Goal: Obtain resource: Download file/media

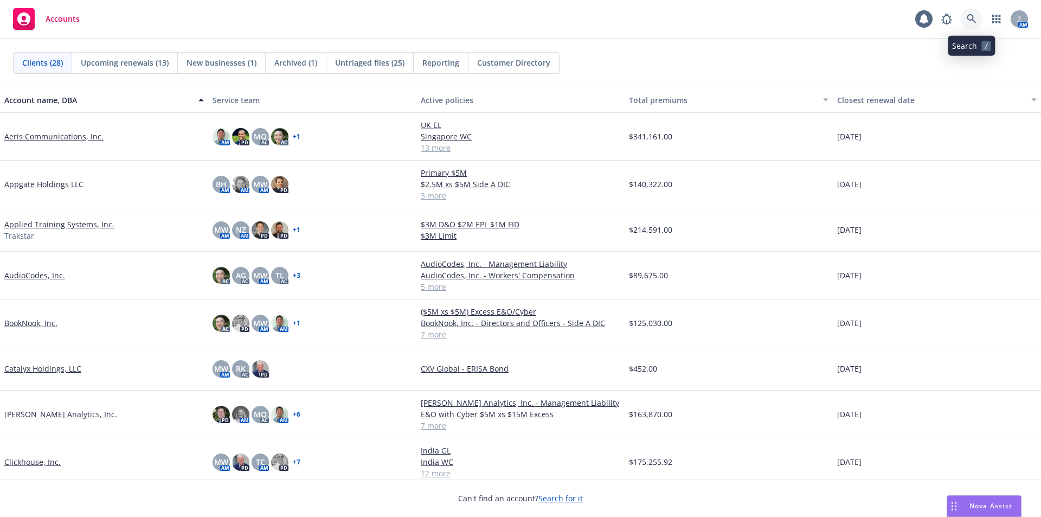
click at [973, 19] on icon at bounding box center [971, 18] width 9 height 9
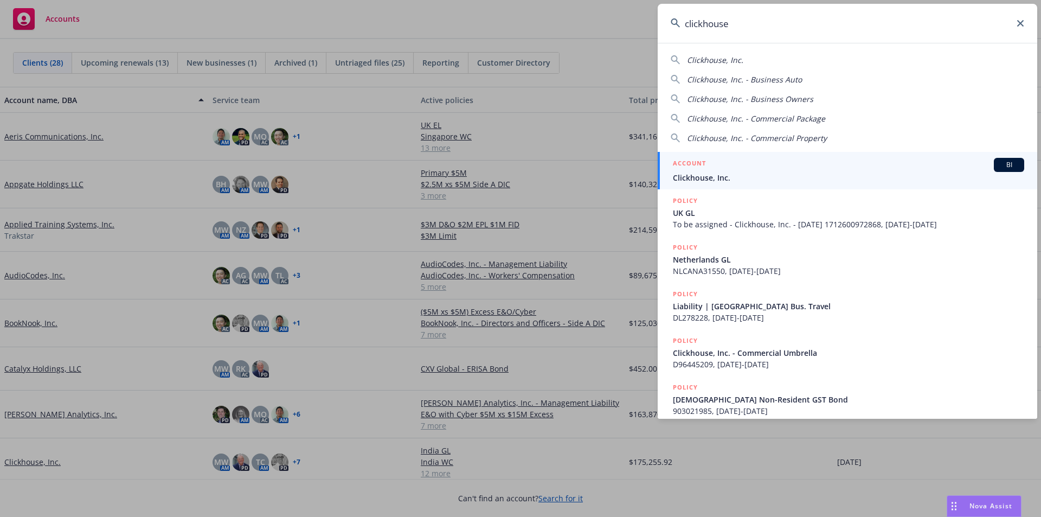
type input "clickhouse"
click at [900, 174] on span "Clickhouse, Inc." at bounding box center [848, 177] width 351 height 11
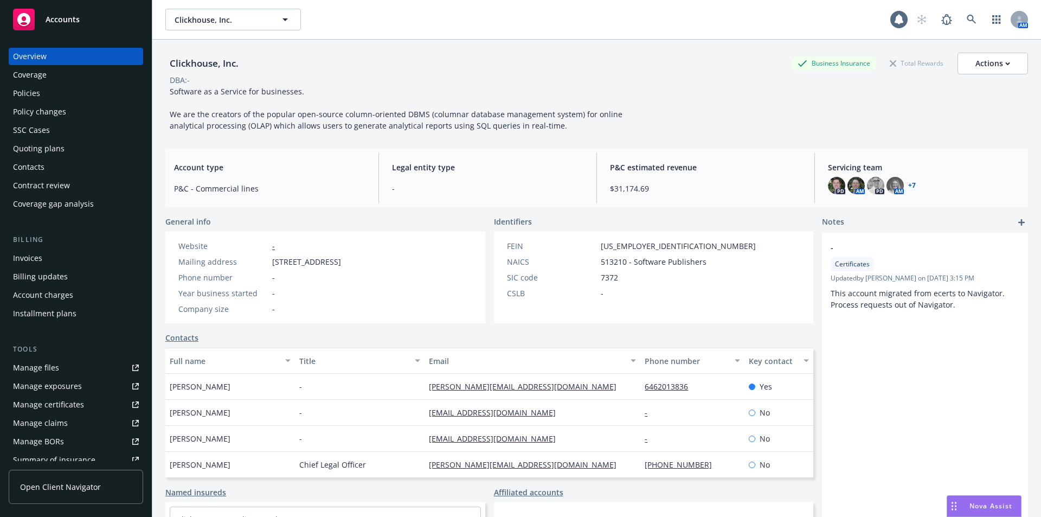
click at [49, 88] on div "Policies" at bounding box center [76, 93] width 126 height 17
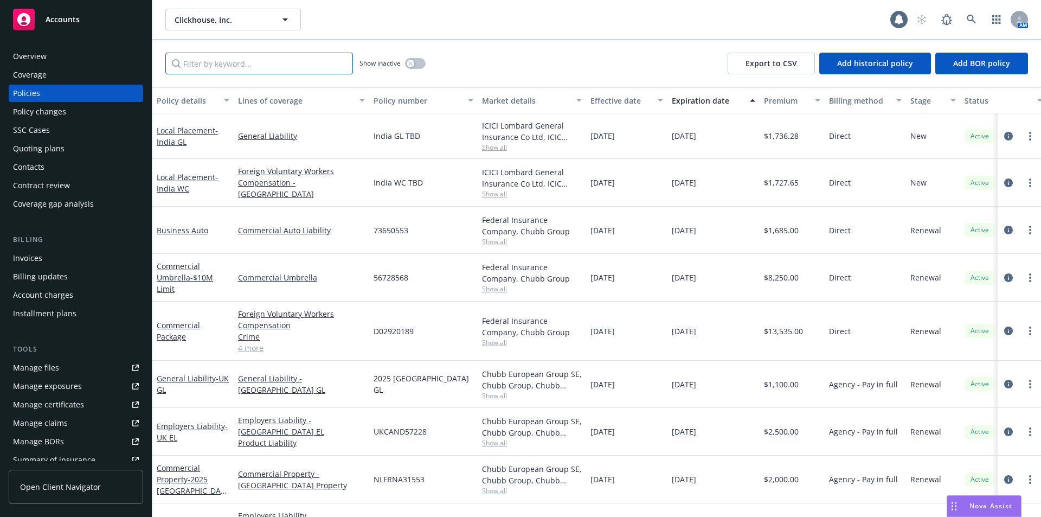
click at [210, 65] on input "Filter by keyword..." at bounding box center [259, 64] width 188 height 22
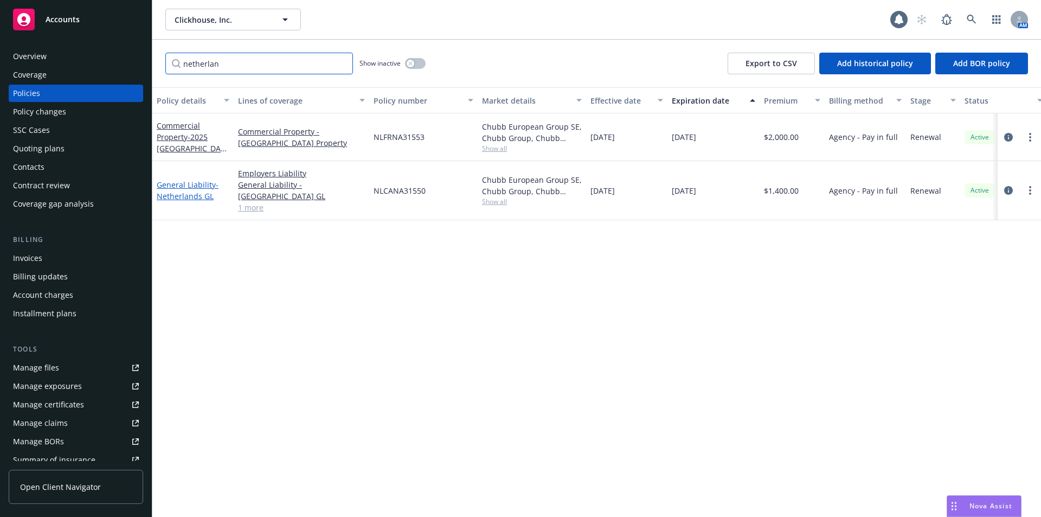
type input "netherlan"
click at [188, 188] on span "- Netherlands GL" at bounding box center [188, 190] width 62 height 22
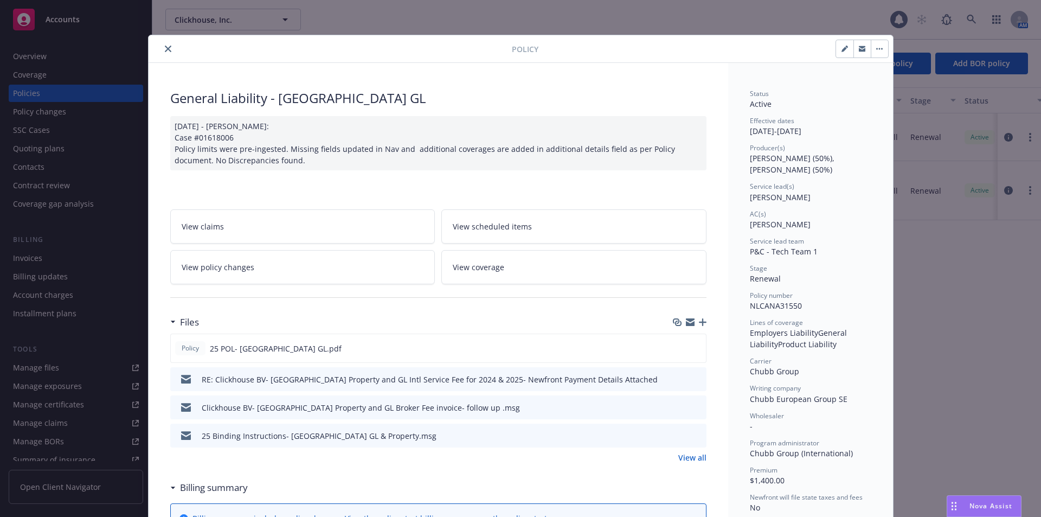
click at [699, 322] on icon "button" at bounding box center [703, 322] width 8 height 8
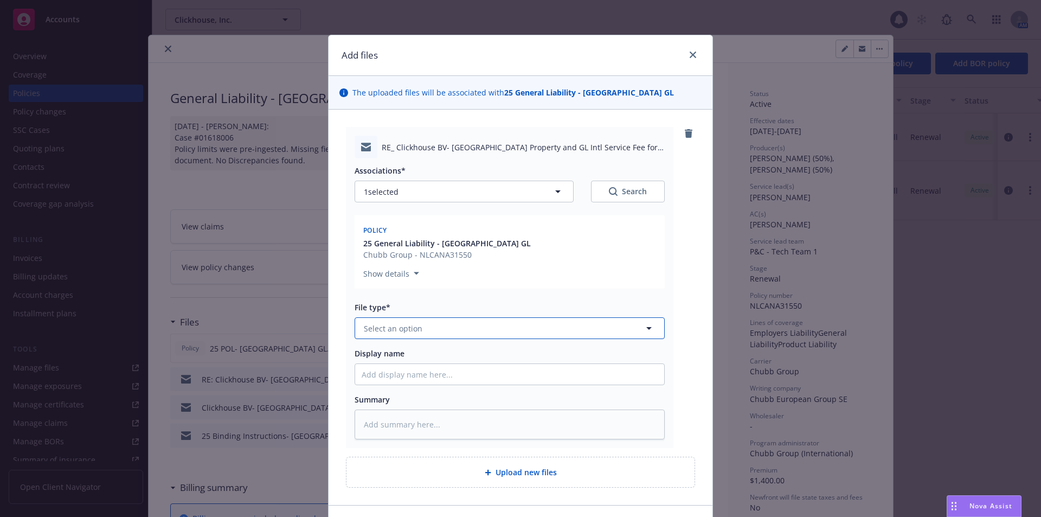
click at [400, 323] on span "Select an option" at bounding box center [393, 328] width 59 height 11
type input "p"
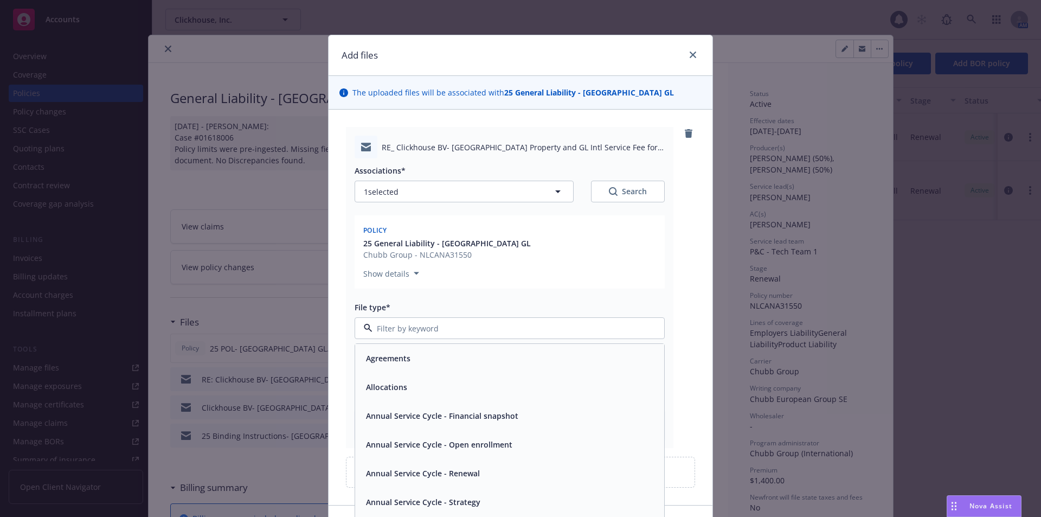
type input "w"
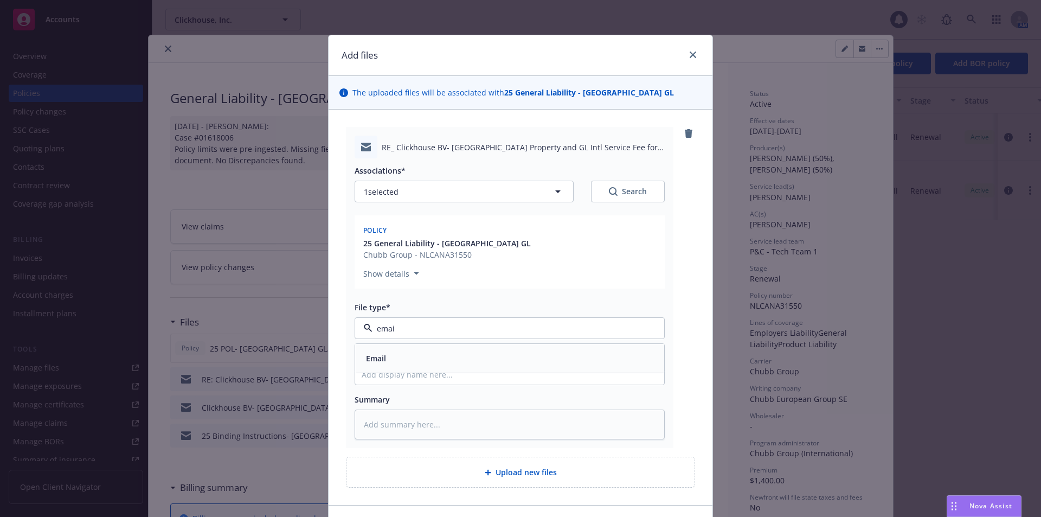
type input "email"
click at [414, 367] on div "Email" at bounding box center [509, 358] width 309 height 29
click at [401, 378] on input "Display name" at bounding box center [509, 374] width 309 height 21
type textarea "x"
type input "E"
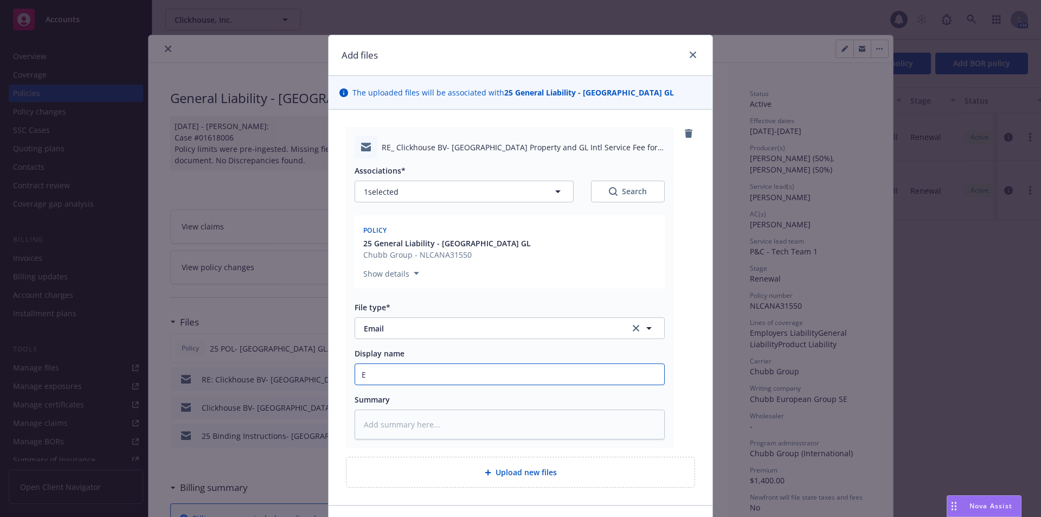
type textarea "x"
type input "Em"
type textarea "x"
type input "Ema"
type textarea "x"
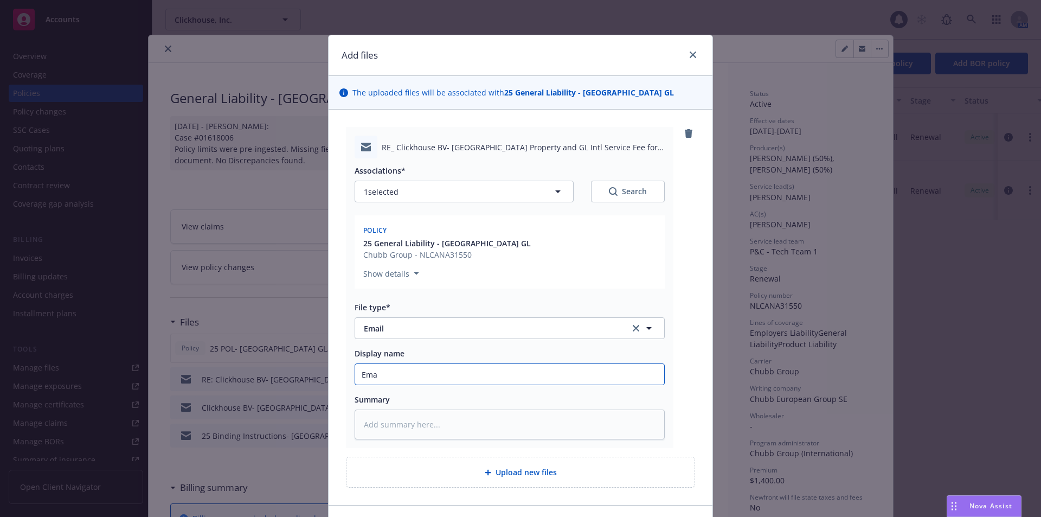
type input "Emai"
type textarea "x"
type input "Email"
type textarea "x"
type input "Email"
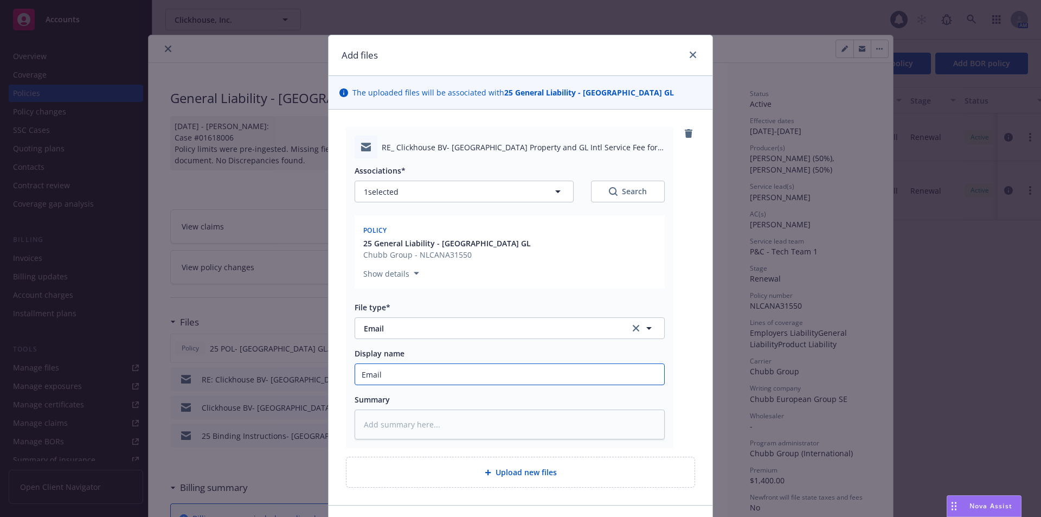
type textarea "x"
type input "Email f"
type textarea "x"
type input "Email fr"
type textarea "x"
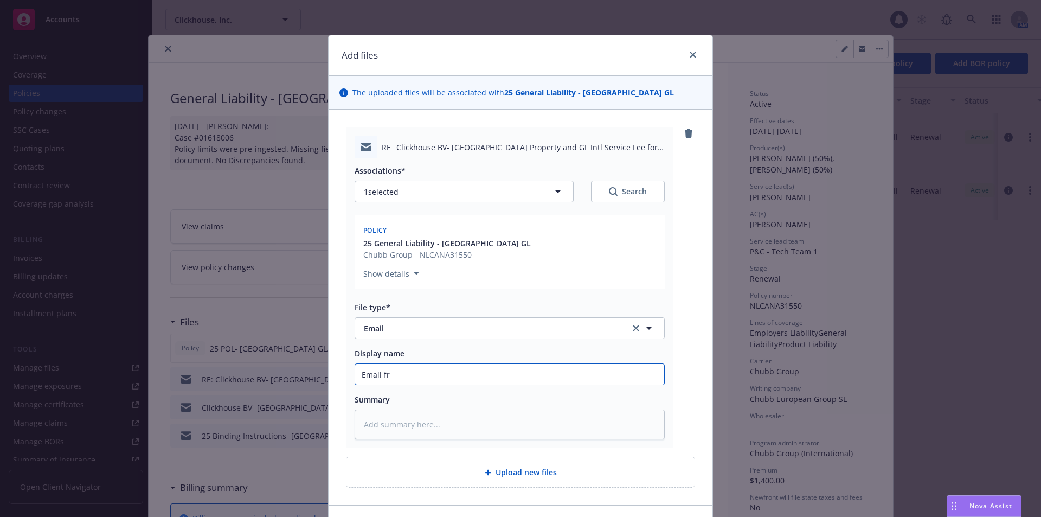
type input "Email fro"
type textarea "x"
type input "Email from"
type textarea "x"
type input "Email from"
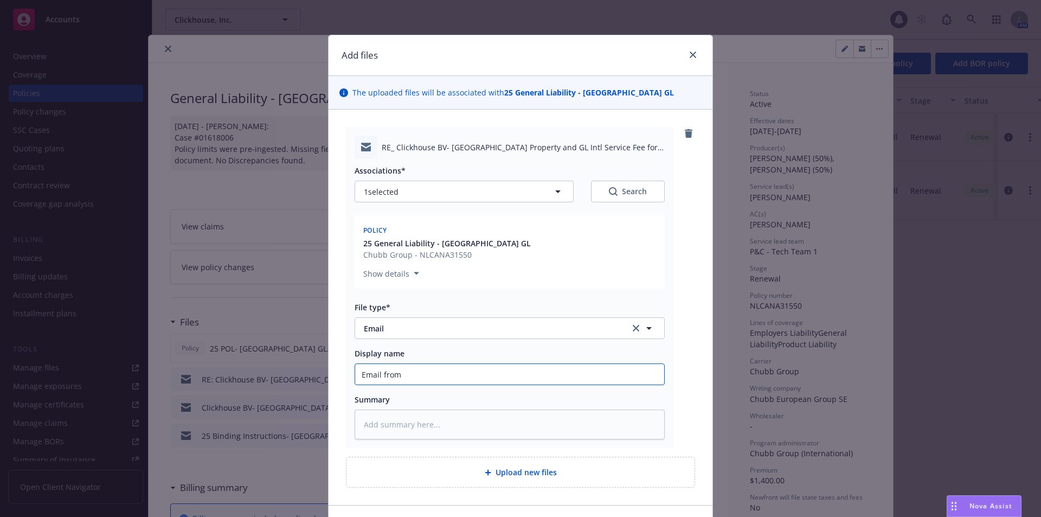
type textarea "x"
type input "Email from M"
type textarea "x"
type input "Email from Me"
type textarea "x"
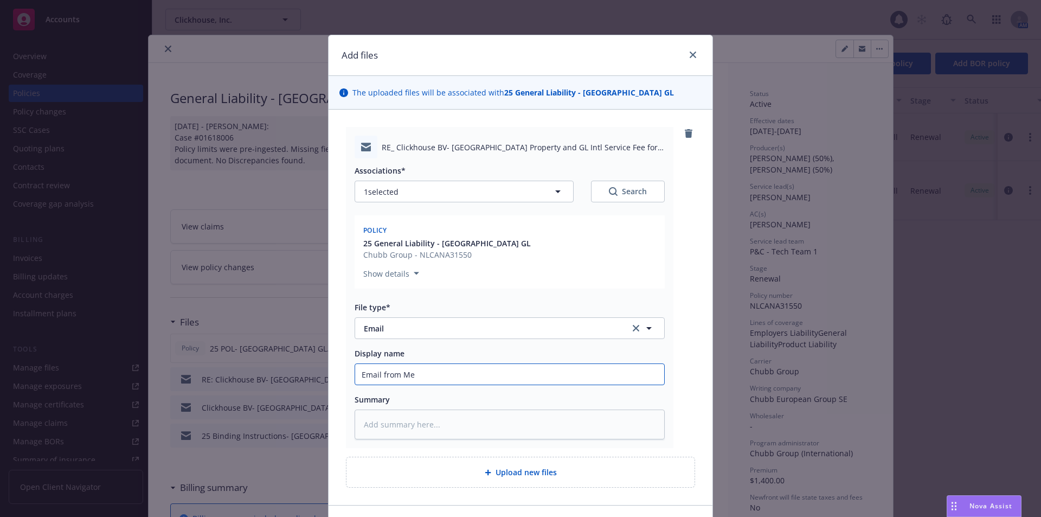
type input "Email from Mei"
type textarea "x"
type input "Email from Meij"
type textarea "x"
type input "Email from Meije"
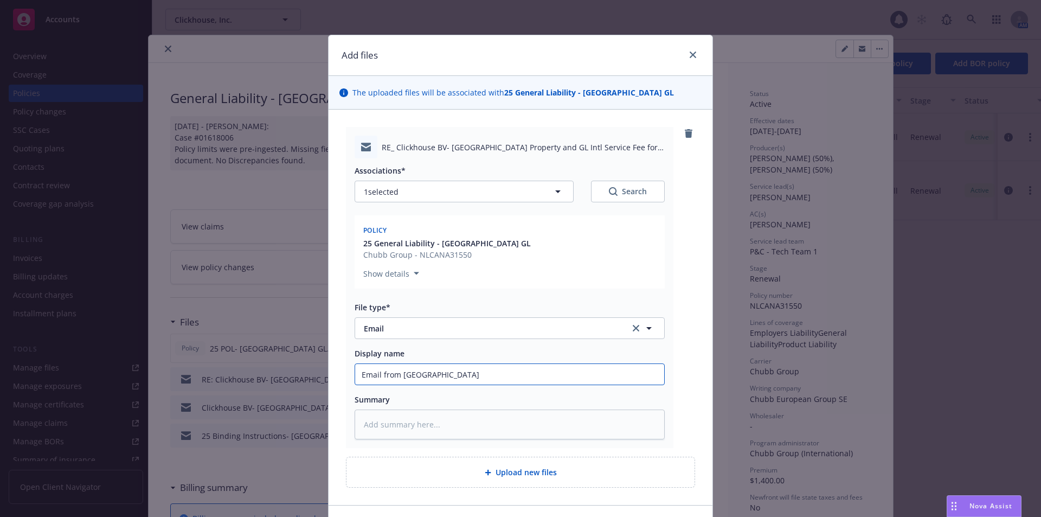
type textarea "x"
type input "Email from Meijer"
type textarea "x"
type input "Email from Meijers"
type textarea "x"
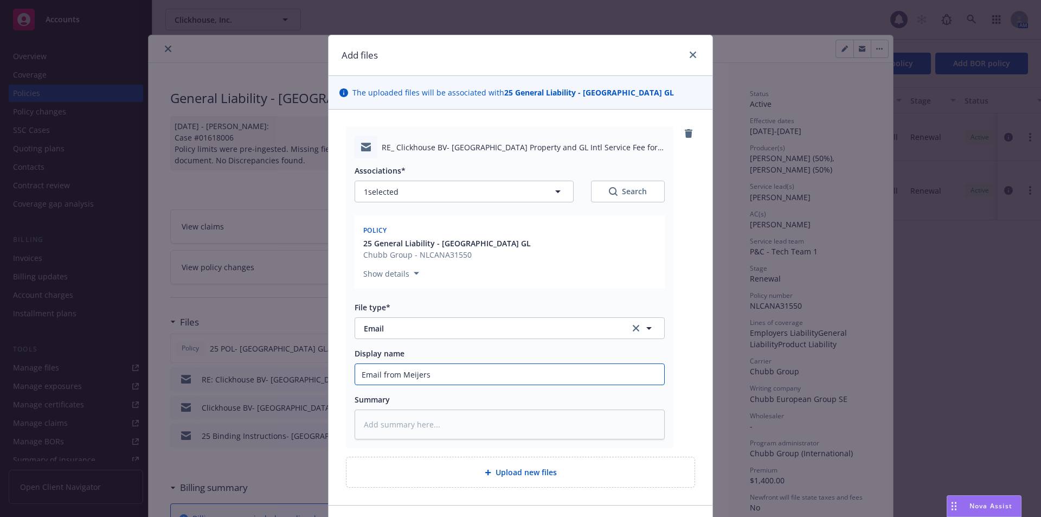
type input "Email from Meijers-"
type textarea "x"
type input "Email from Meijers-"
type textarea "x"
type input "Email from Meijers- B"
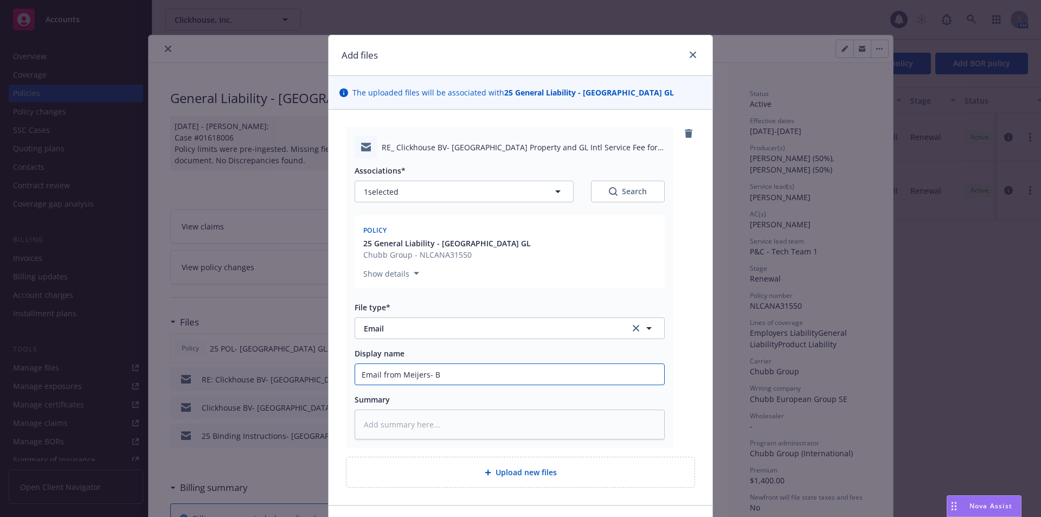
type textarea "x"
type input "Email from Meijers- Br"
type textarea "x"
type input "Email from Meijers- Bro"
type textarea "x"
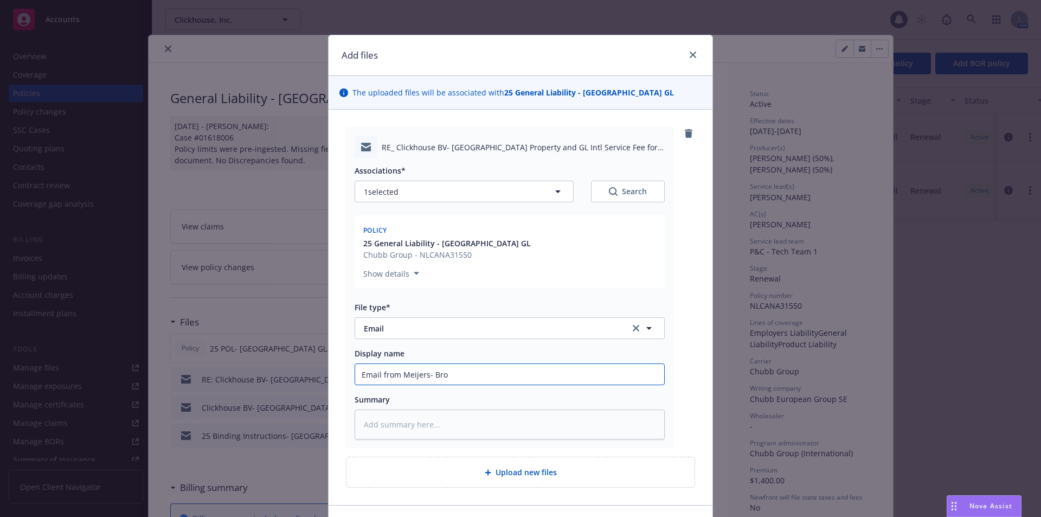
type input "Email from Meijers- Brok"
type textarea "x"
type input "Email from Meijers- Broke"
type textarea "x"
type input "Email from Meijers- Broker"
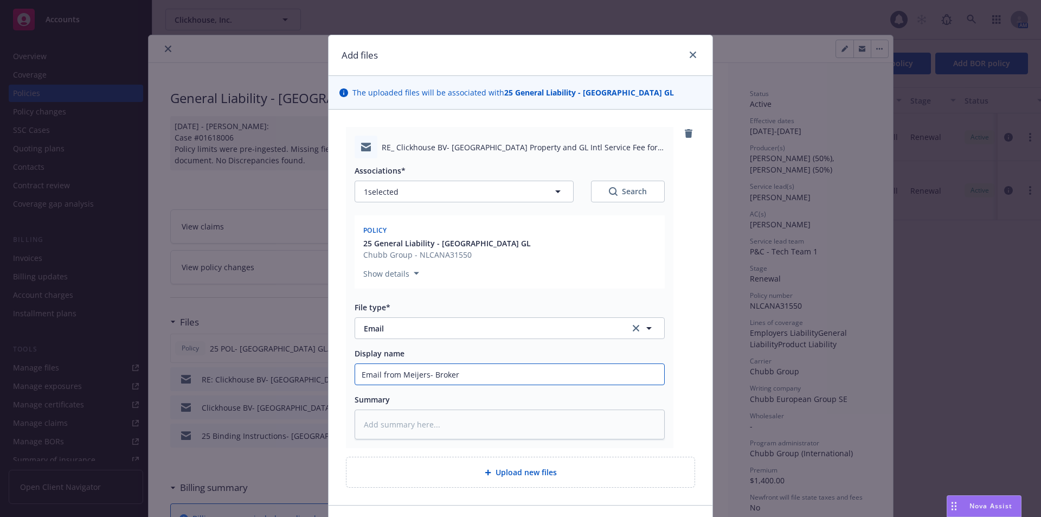
type textarea "x"
type input "Email from Meijers- Broker"
type textarea "x"
type input "Email from Meijers- Broker F"
type textarea "x"
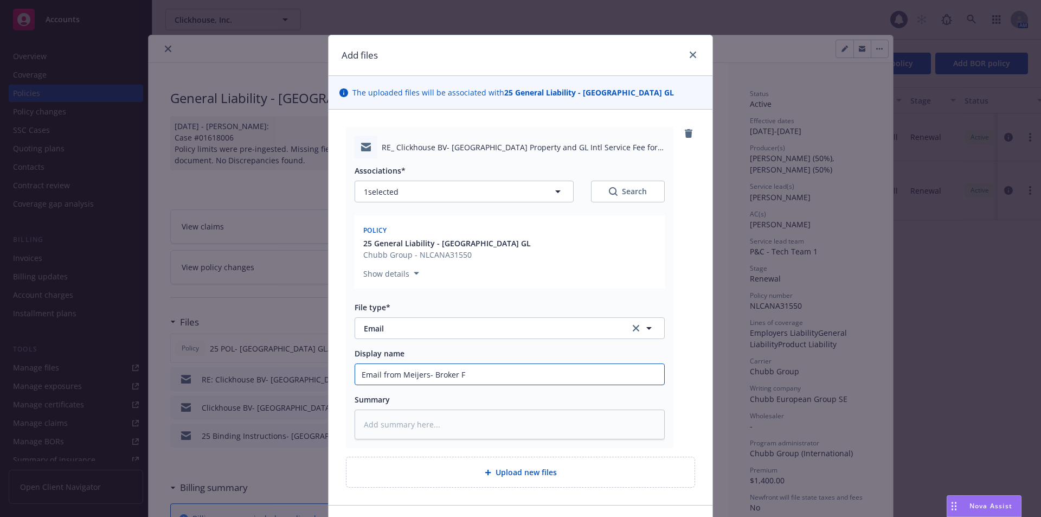
type input "Email from Meijers- Broker Fe"
type textarea "x"
type input "Email from Meijers- Broker Fee"
type textarea "x"
type input "Email from Meijers- Broker Fee"
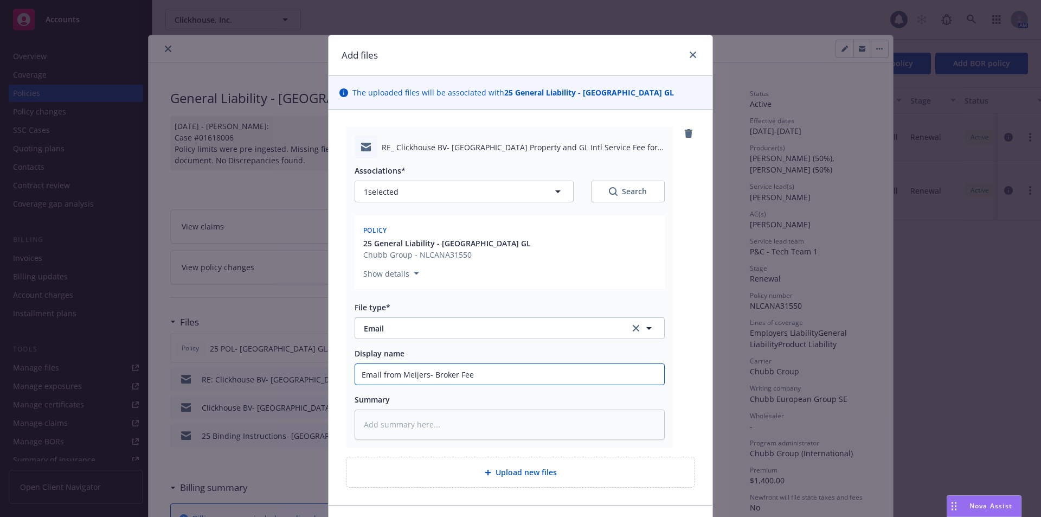
type textarea "x"
type input "Email from Meijers- Broker Fee re"
type textarea "x"
type input "Email from Meijers- Broker Fee rec"
type textarea "x"
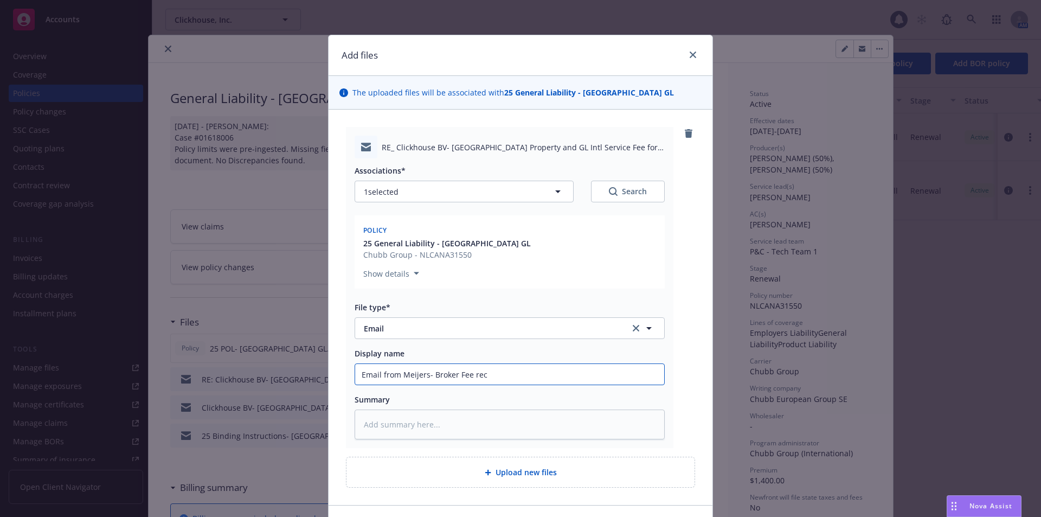
type input "Email from Meijers- Broker Fee reci"
type textarea "x"
type input "Email from Meijers- Broker Fee recie"
type textarea "x"
type input "Email from Meijers- Broker Fee reci"
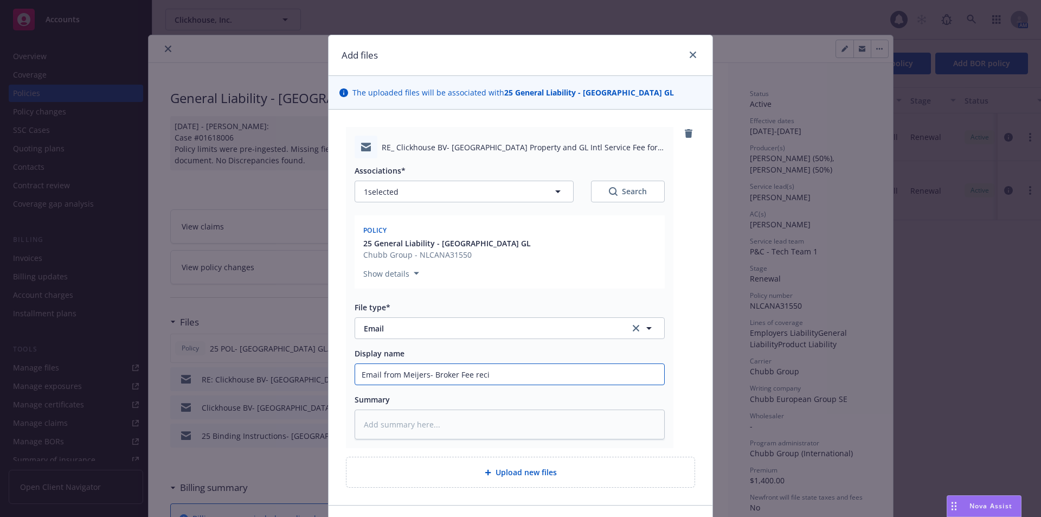
type textarea "x"
type input "Email from Meijers- Broker Fee rec"
type textarea "x"
type input "Email from Meijers- Broker Fee rece"
type textarea "x"
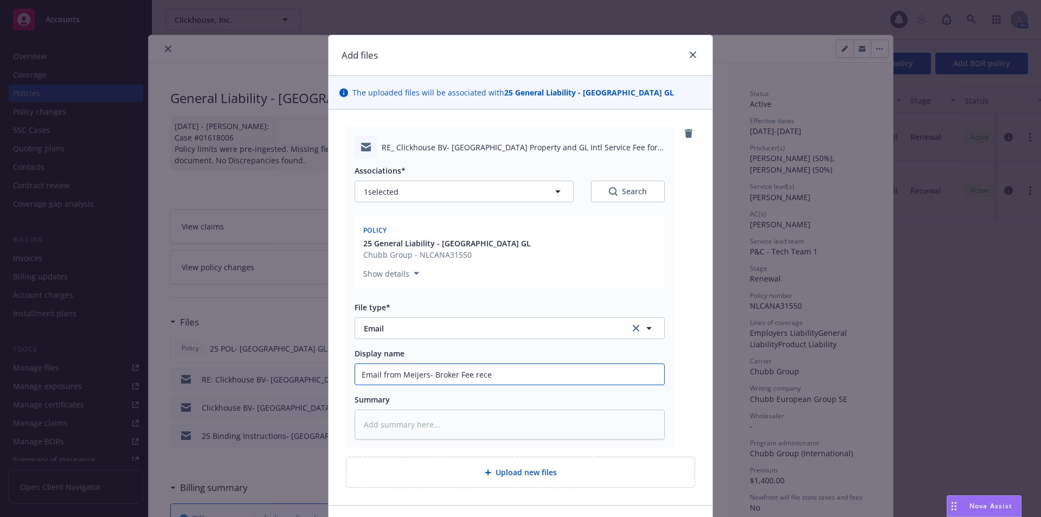
type input "Email from Meijers- Broker Fee recei"
type textarea "x"
type input "Email from Meijers- Broker Fee receiv"
type textarea "x"
type input "Email from Meijers- Broker Fee receive"
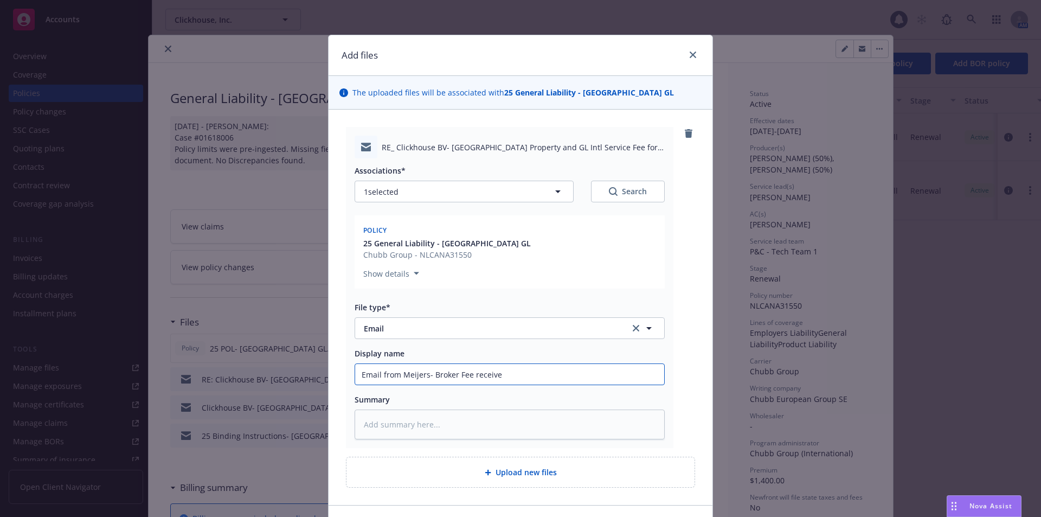
type textarea "x"
type input "Email from Meijers- Broker Fee received"
type textarea "x"
type input "Email from Meijers- cBroker Fee received"
type textarea "x"
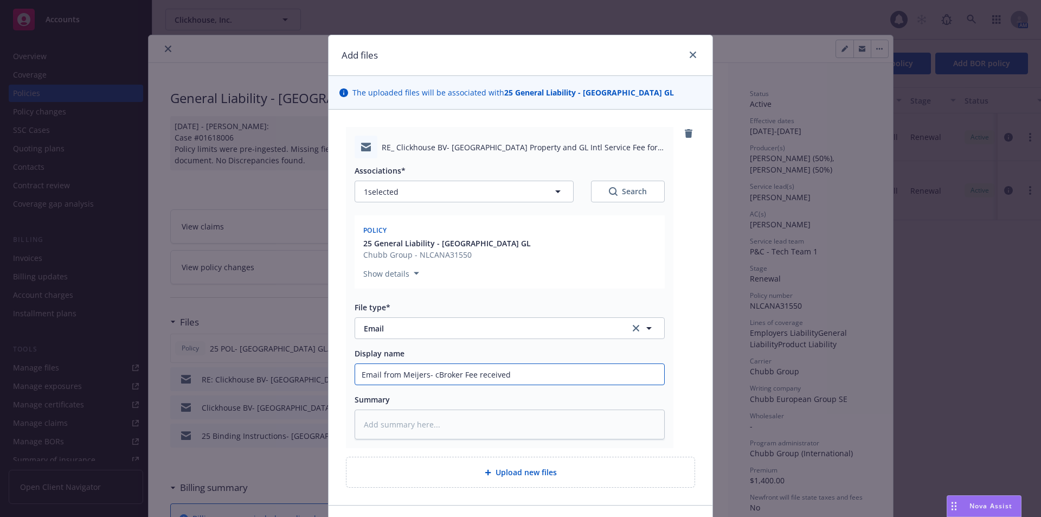
type input "Email from Meijers- coBroker Fee received"
type textarea "x"
type input "Email from Meijers- conBroker Fee received"
type textarea "x"
type input "Email from Meijers- confBroker Fee received"
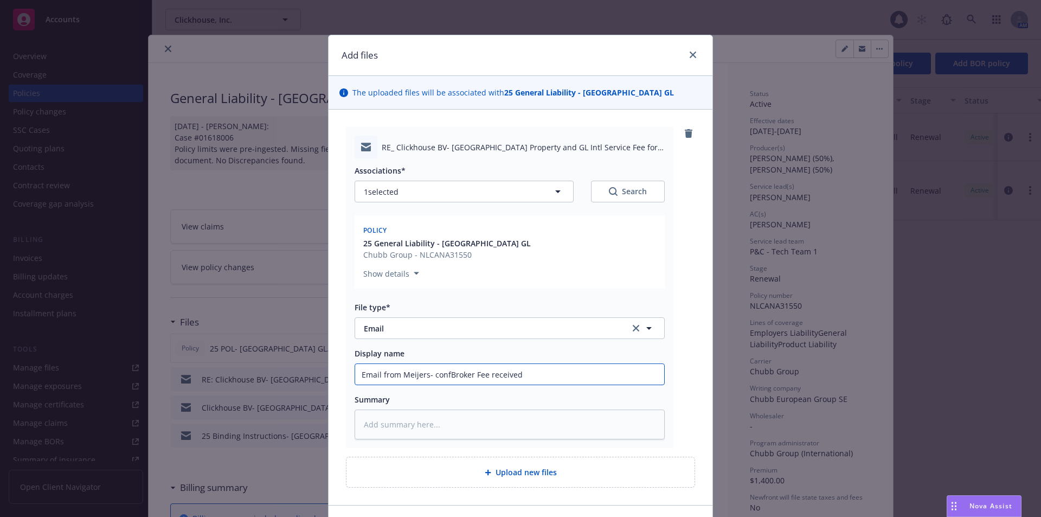
type textarea "x"
type input "Email from Meijers- confiBroker Fee received"
type textarea "x"
type input "Email from Meijers- confirBroker Fee received"
type textarea "x"
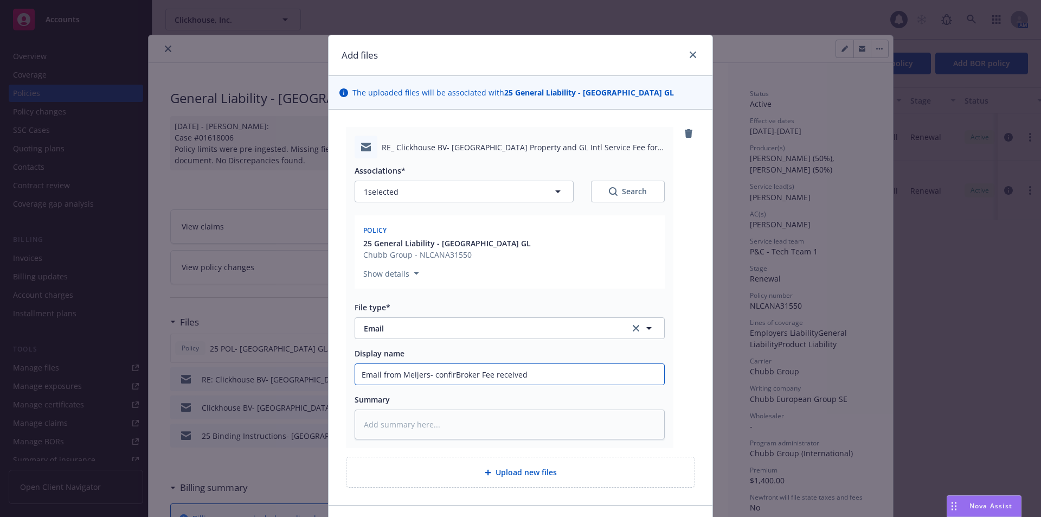
type input "Email from Meijers- confirmBroker Fee received"
type textarea "x"
type input "Email from Meijers- confirmiBroker Fee received"
type textarea "x"
type input "Email from Meijers- confirminBroker Fee received"
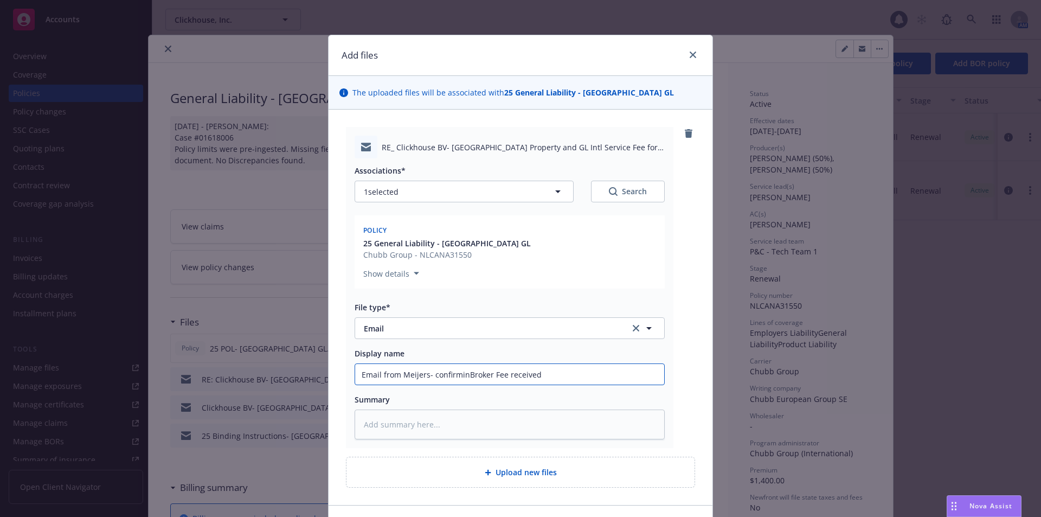
type textarea "x"
type input "Email from Meijers- confirmingBroker Fee received"
type textarea "x"
click at [562, 370] on input "Email from Meijers- confirming Broker Fee received" at bounding box center [509, 374] width 309 height 21
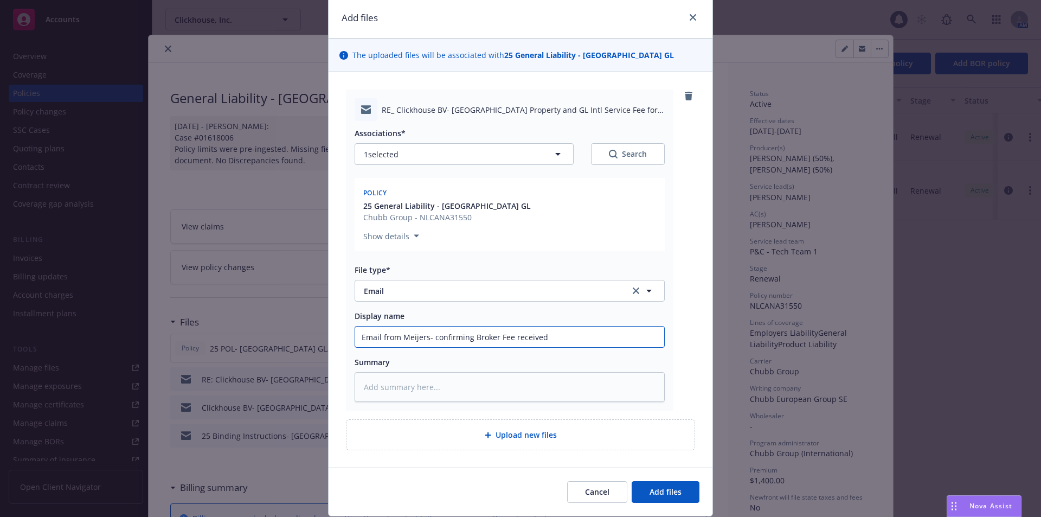
scroll to position [72, 0]
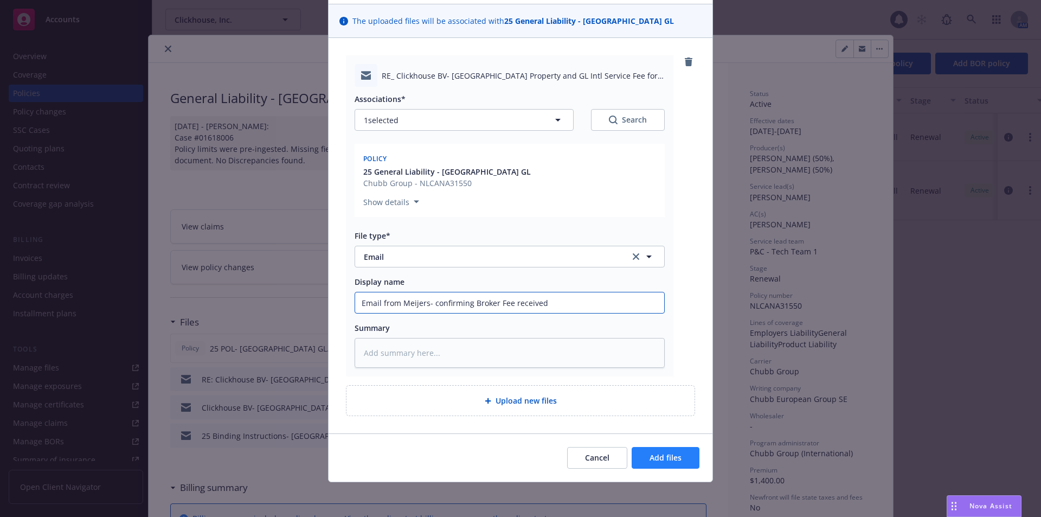
type input "Email from Meijers- confirming Broker Fee received"
click at [662, 455] on span "Add files" at bounding box center [666, 457] width 32 height 10
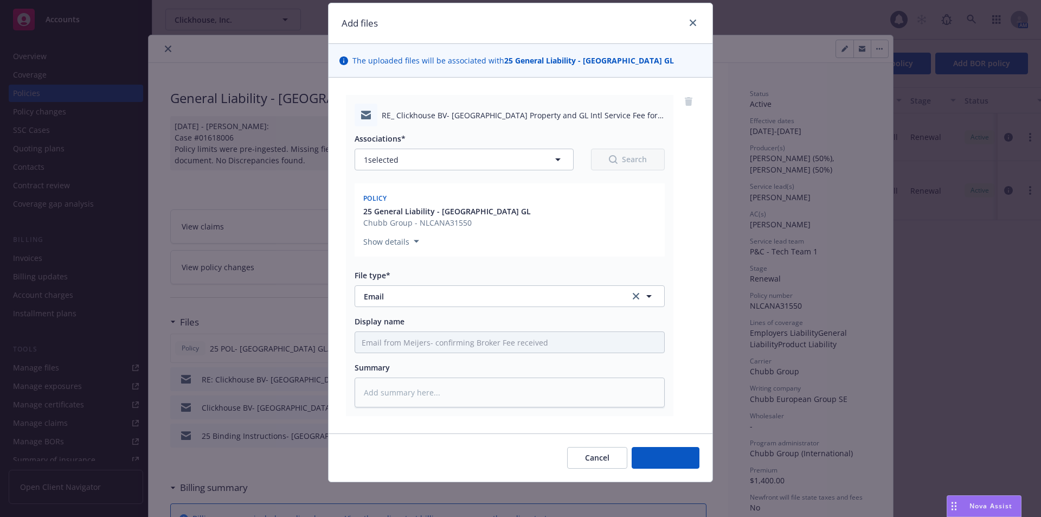
scroll to position [32, 0]
type textarea "x"
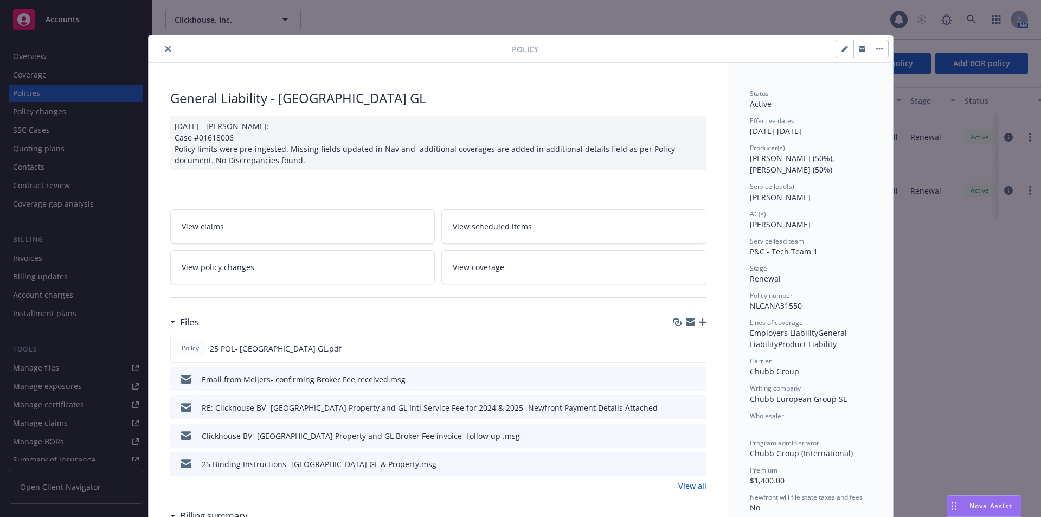
click at [165, 46] on icon "close" at bounding box center [168, 49] width 7 height 7
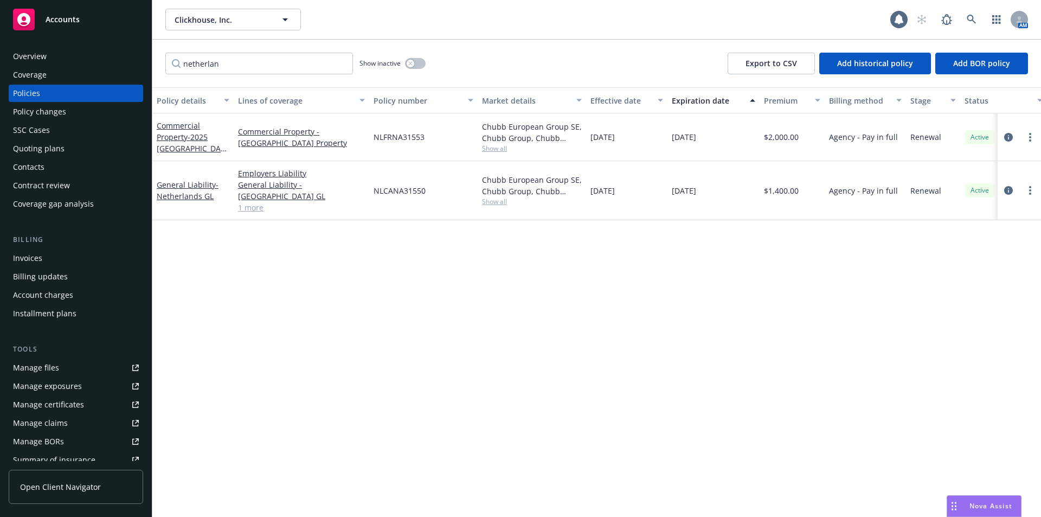
click at [35, 374] on div "Manage files" at bounding box center [36, 367] width 46 height 17
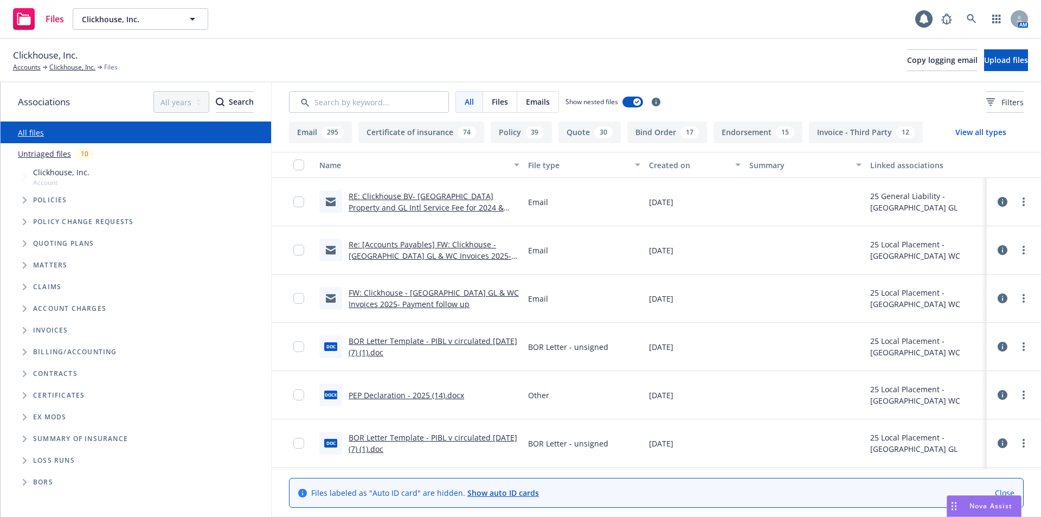
click at [339, 55] on div "Clickhouse, Inc. Accounts Clickhouse, Inc. Files Copy logging email Upload files" at bounding box center [520, 60] width 1015 height 24
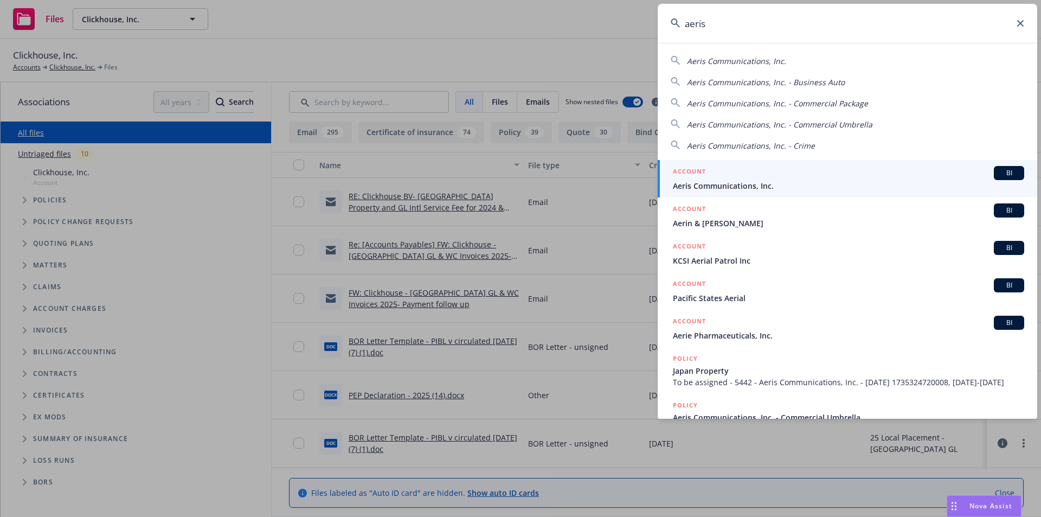
type input "aeris"
click at [748, 182] on span "Aeris Communications, Inc." at bounding box center [848, 185] width 351 height 11
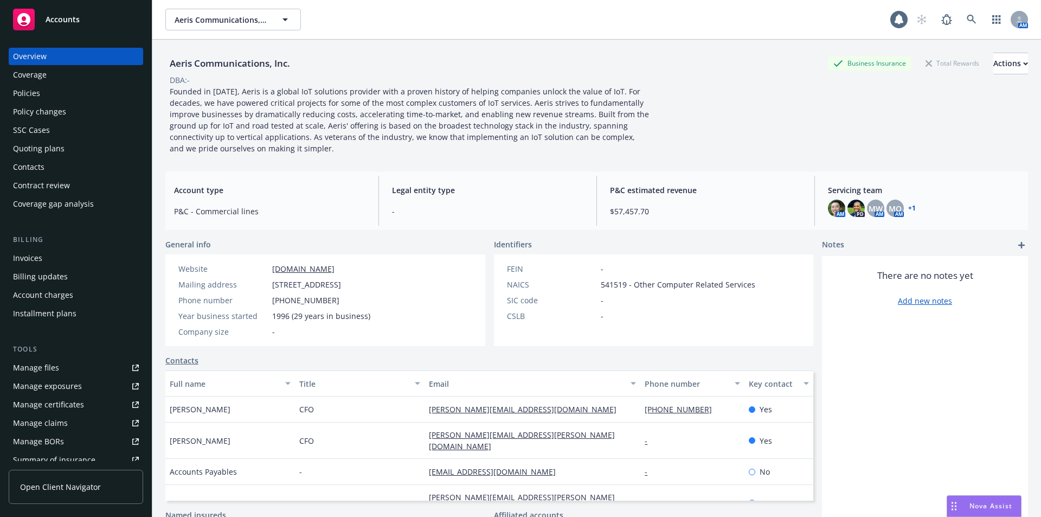
click at [34, 153] on div "Quoting plans" at bounding box center [39, 148] width 52 height 17
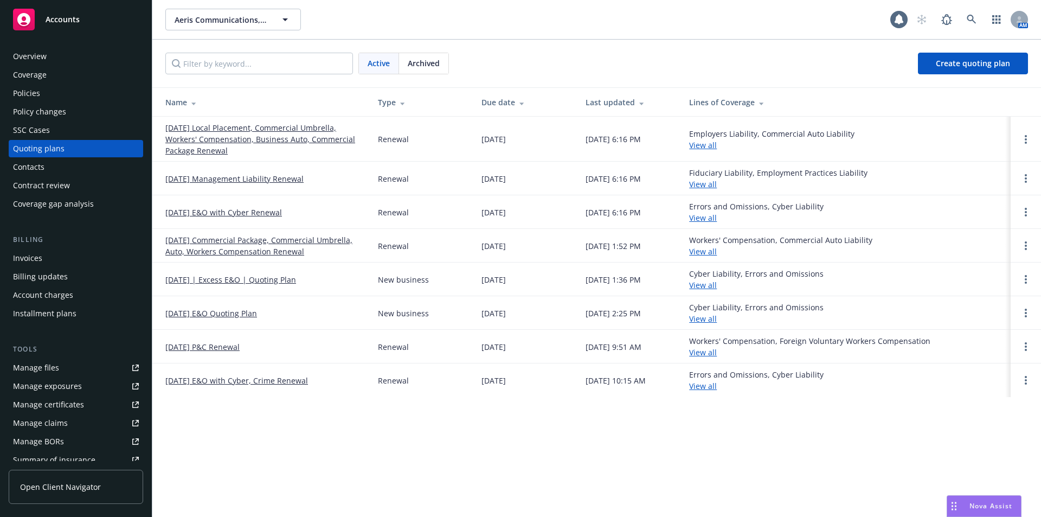
click at [207, 136] on link "[DATE] Local Placement, Commercial Umbrella, Workers' Compensation, Business Au…" at bounding box center [262, 139] width 195 height 34
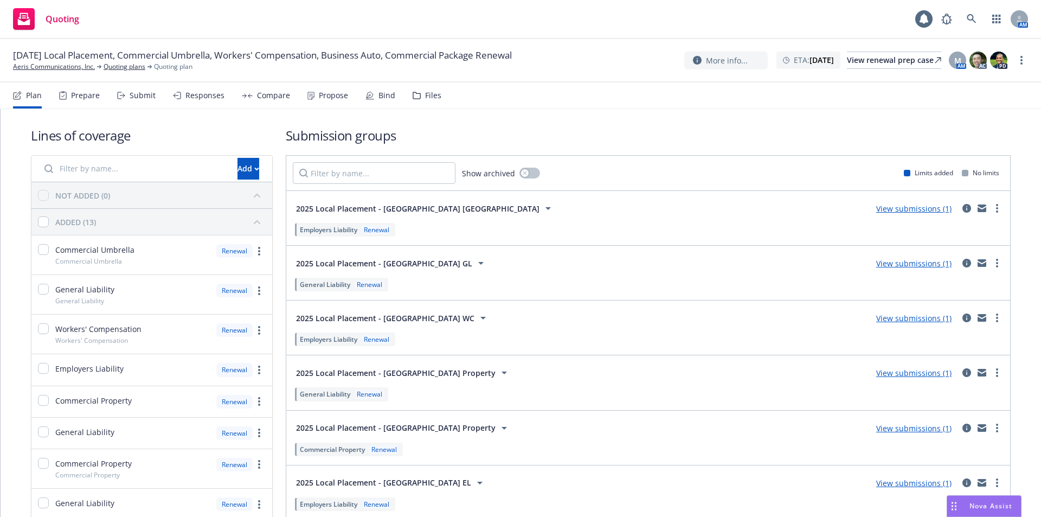
drag, startPoint x: 458, startPoint y: 29, endPoint x: 460, endPoint y: 16, distance: 13.2
click at [458, 29] on div "Quoting 1 AM" at bounding box center [520, 19] width 1041 height 39
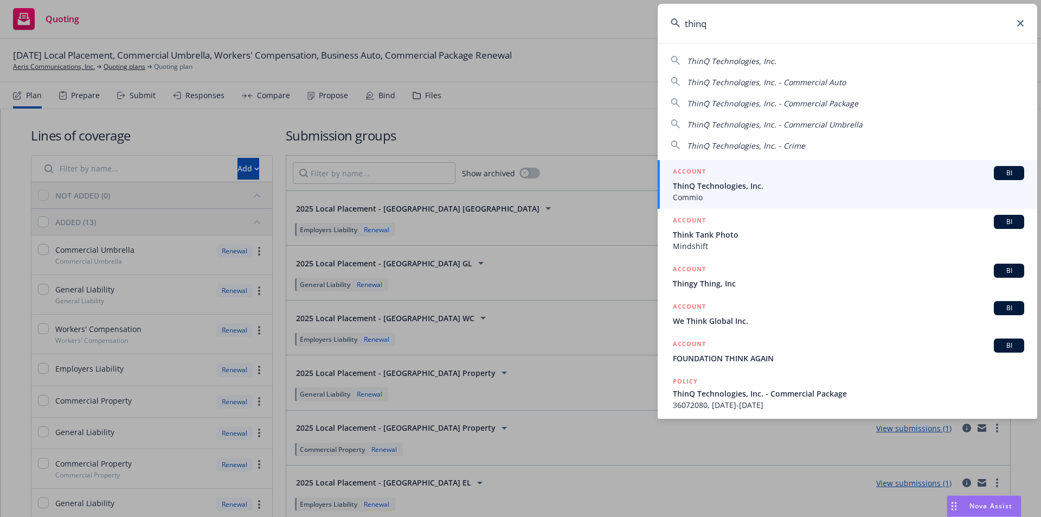
type input "thinq"
click at [736, 183] on span "ThinQ Technologies, Inc." at bounding box center [848, 185] width 351 height 11
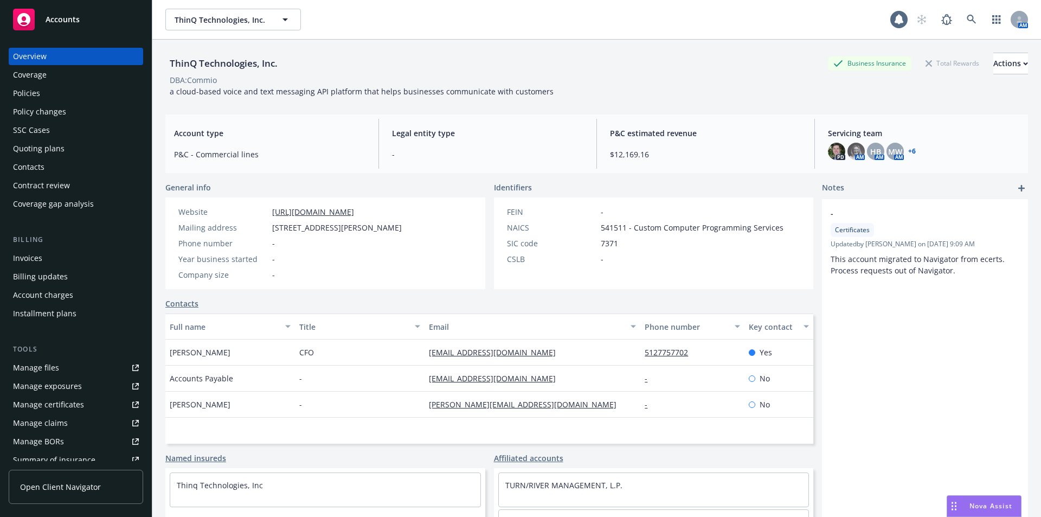
click at [46, 170] on div "Contacts" at bounding box center [76, 166] width 126 height 17
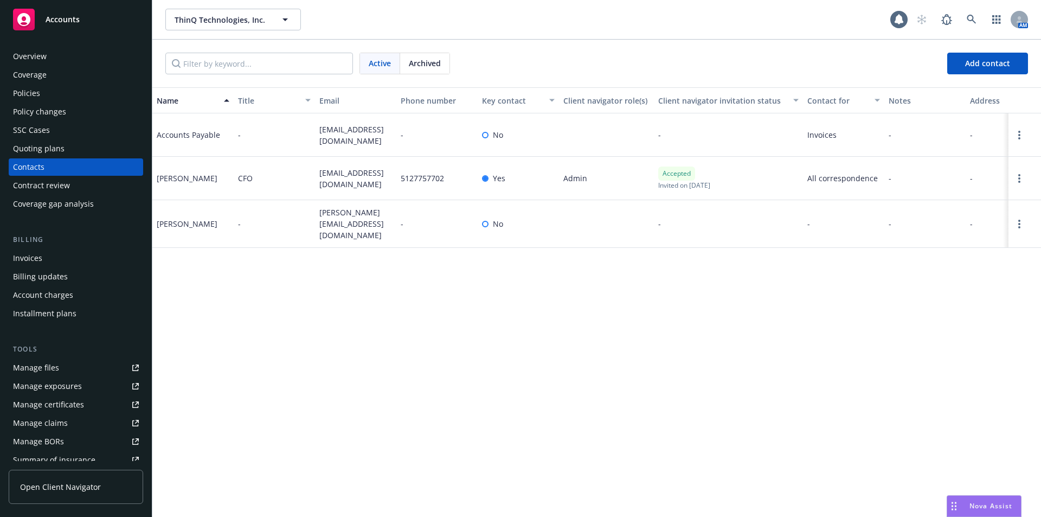
click at [710, 368] on div "Name Title Email Phone number Key contact Client navigator role(s) Client navig…" at bounding box center [596, 301] width 889 height 429
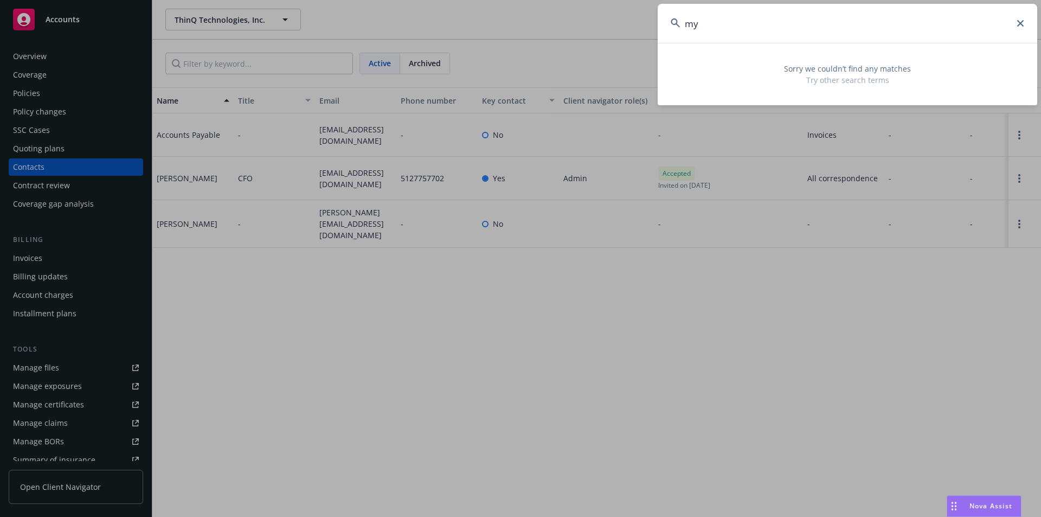
type input "m"
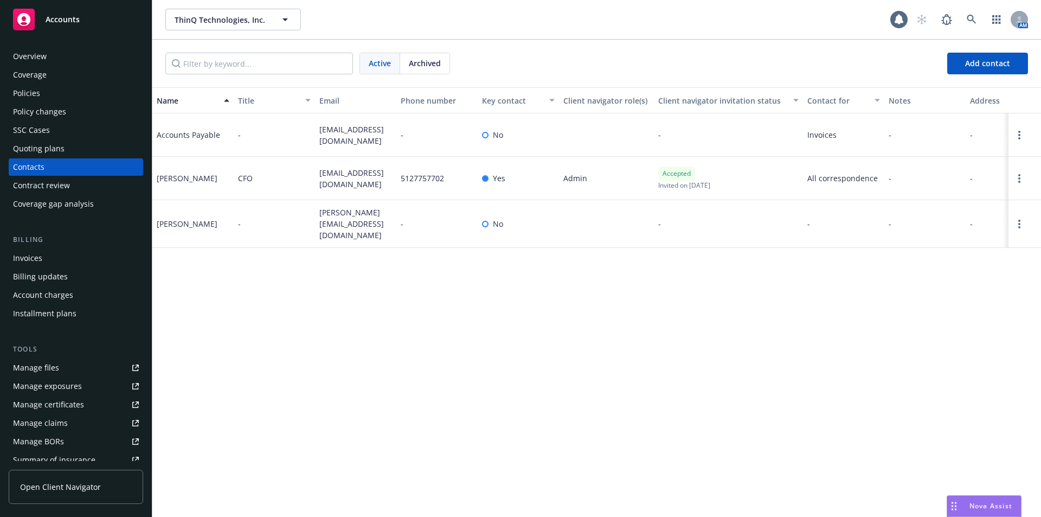
click at [568, 38] on div "ThinQ Technologies, Inc. ThinQ Technologies, Inc. 1 AM" at bounding box center [596, 19] width 889 height 39
click at [631, 50] on div "Active Archived Add contact" at bounding box center [596, 64] width 889 height 48
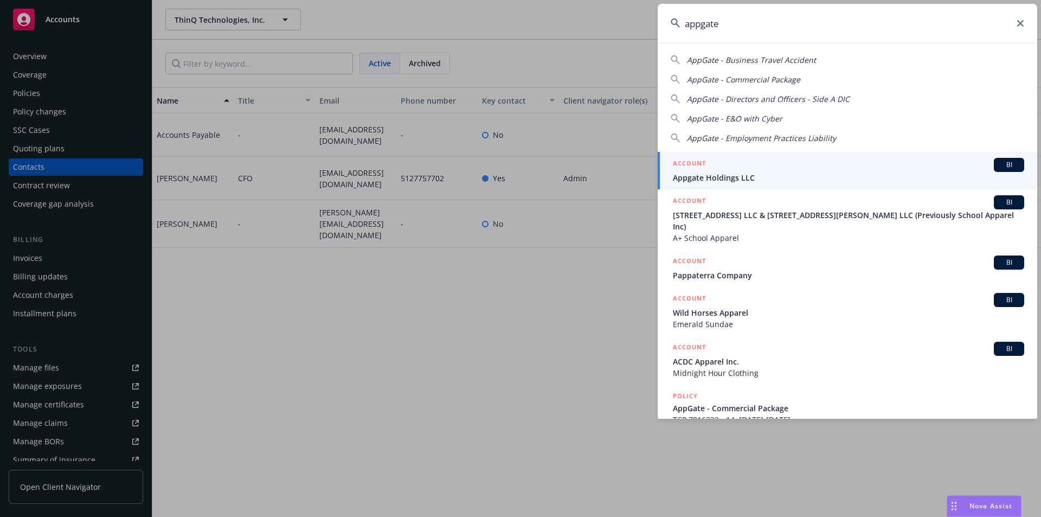
type input "appgate"
click at [713, 181] on span "Appgate Holdings LLC" at bounding box center [848, 177] width 351 height 11
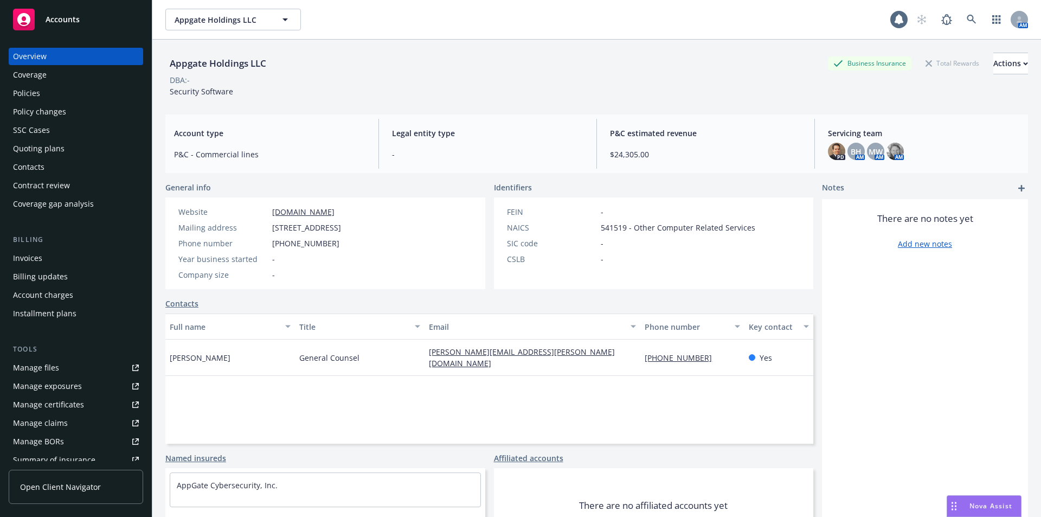
click at [75, 94] on div "Policies" at bounding box center [76, 93] width 126 height 17
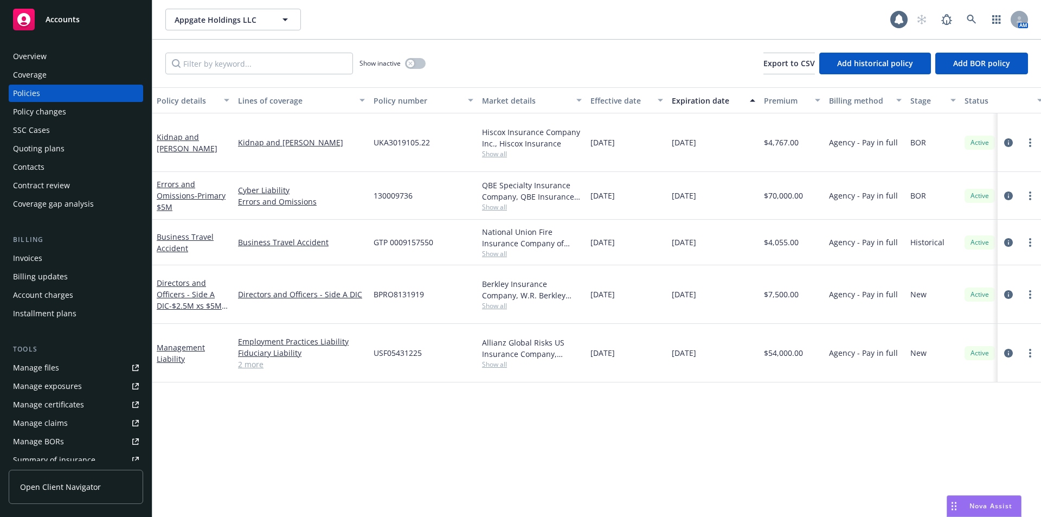
click at [19, 145] on div "Quoting plans" at bounding box center [39, 148] width 52 height 17
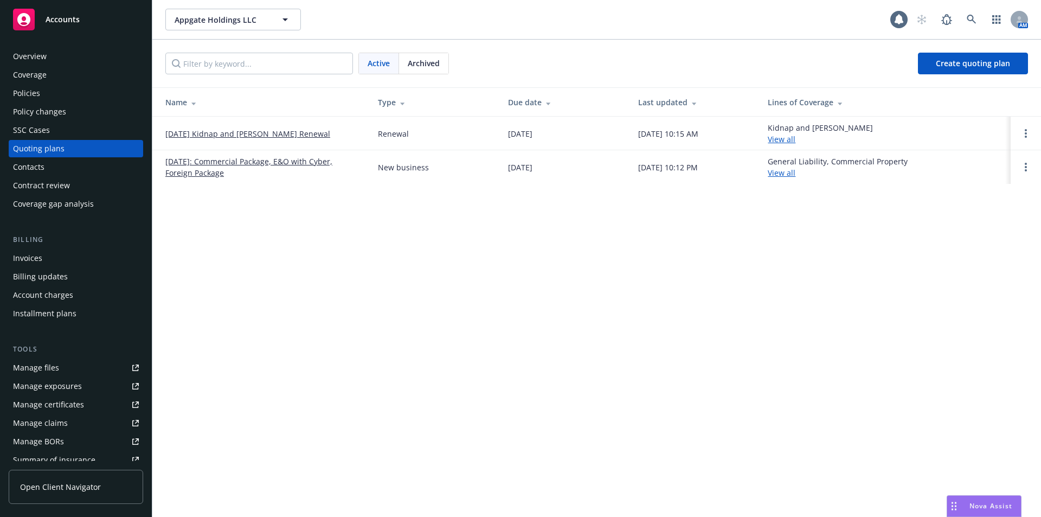
click at [308, 164] on link "[DATE]: Commercial Package, E&O with Cyber, Foreign Package" at bounding box center [262, 167] width 195 height 23
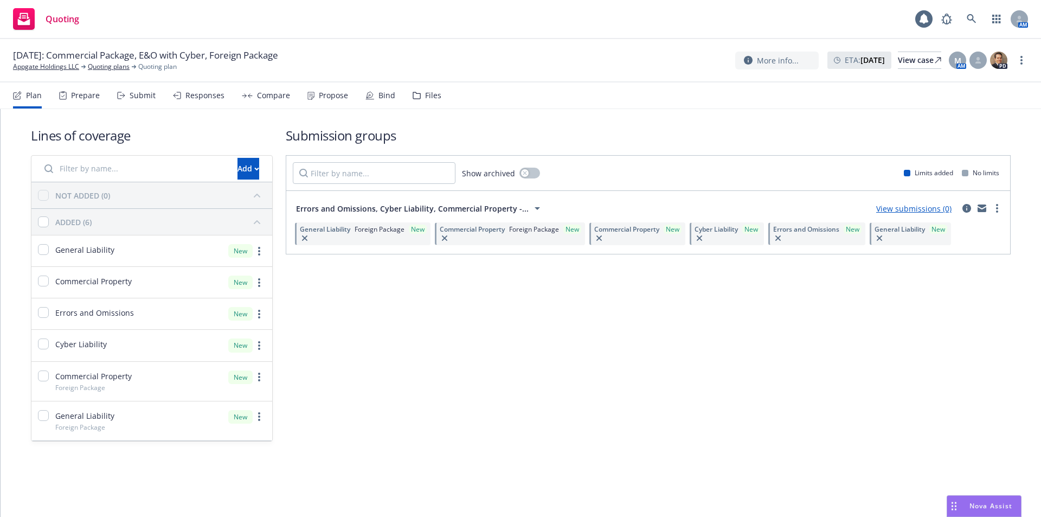
click at [432, 97] on div "Files" at bounding box center [433, 95] width 16 height 9
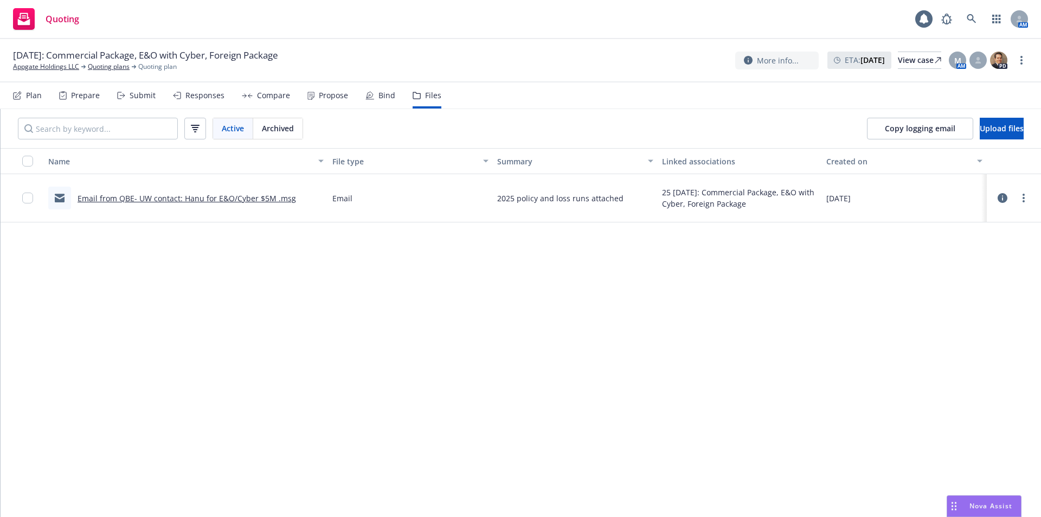
click at [82, 94] on div "Prepare" at bounding box center [85, 95] width 29 height 9
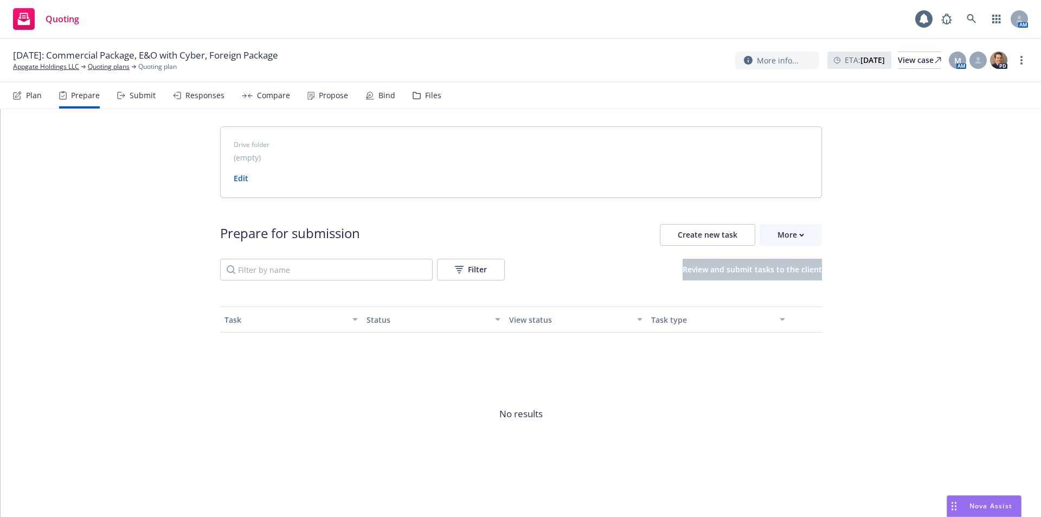
click at [434, 97] on div "Files" at bounding box center [433, 95] width 16 height 9
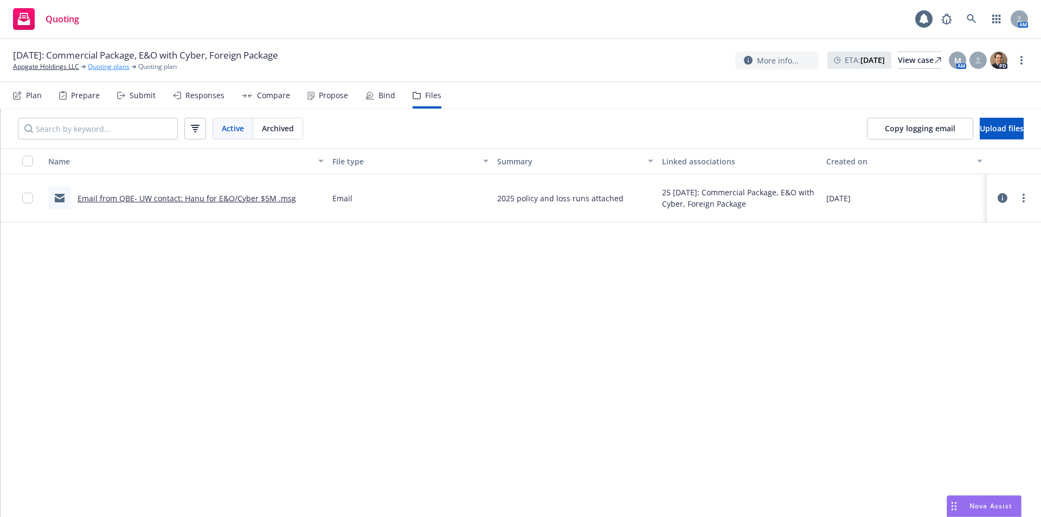
click at [101, 67] on link "Quoting plans" at bounding box center [109, 67] width 42 height 10
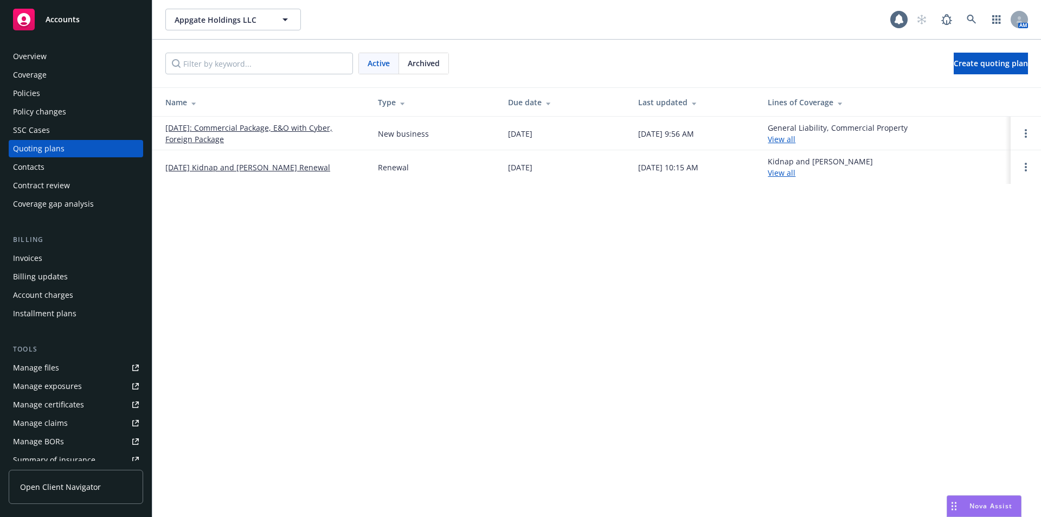
click at [82, 365] on link "Manage files" at bounding box center [76, 367] width 134 height 17
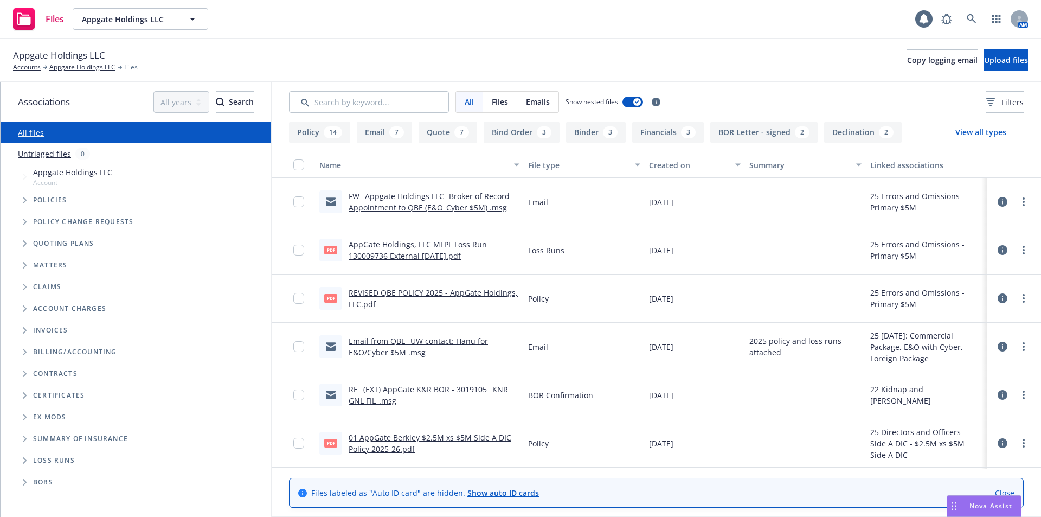
scroll to position [343, 0]
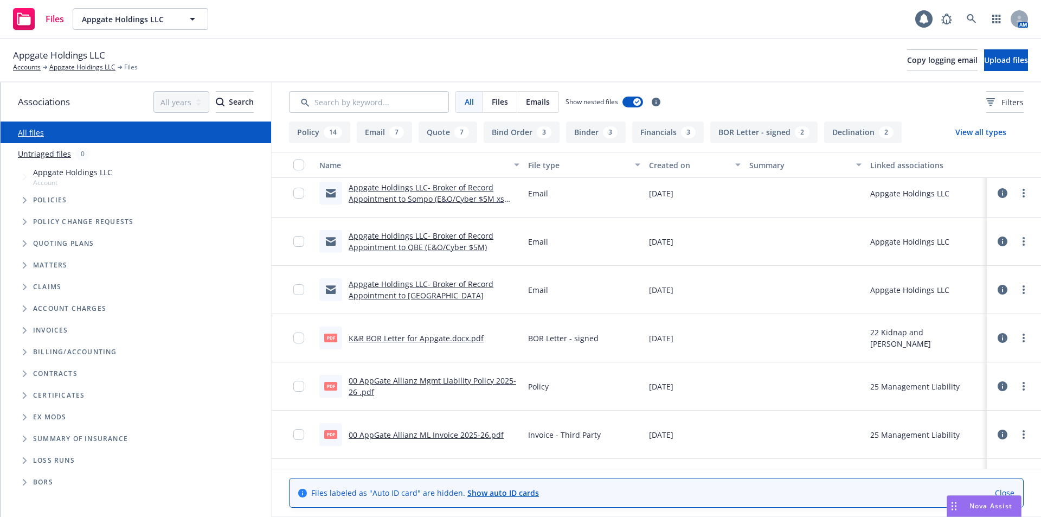
click at [414, 297] on link "Appgate Holdings LLC- Broker of Record Appointment to [GEOGRAPHIC_DATA]" at bounding box center [421, 290] width 145 height 22
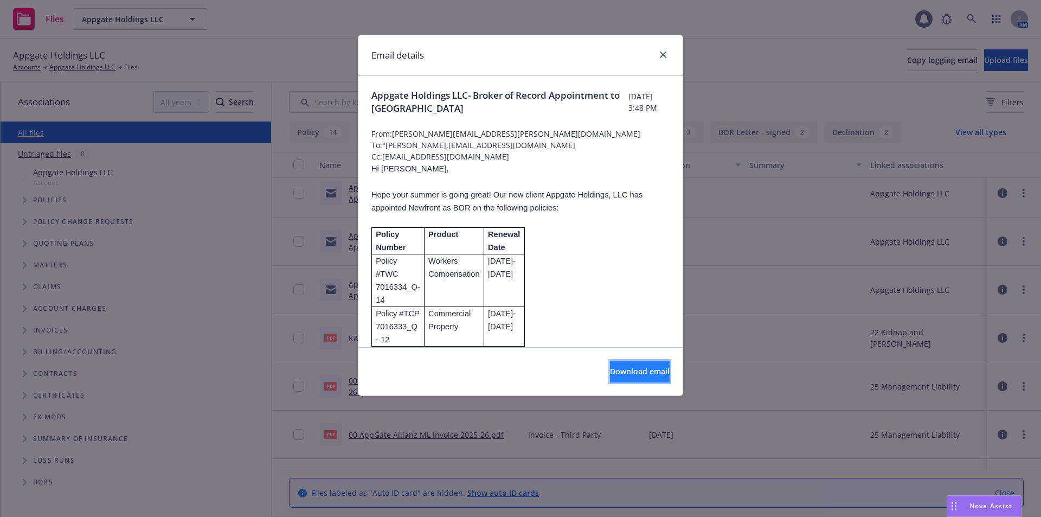
click at [610, 367] on span "Download email" at bounding box center [640, 371] width 60 height 10
